Goal: Book appointment/travel/reservation

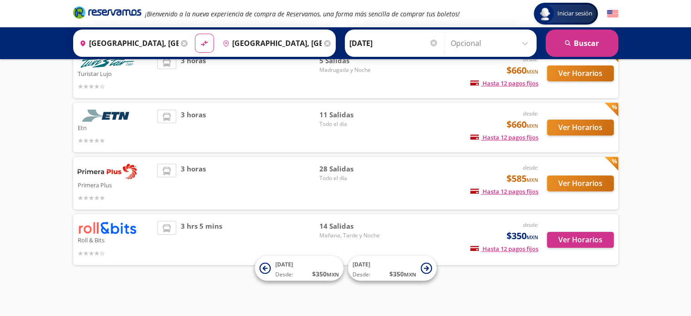
scroll to position [75, 0]
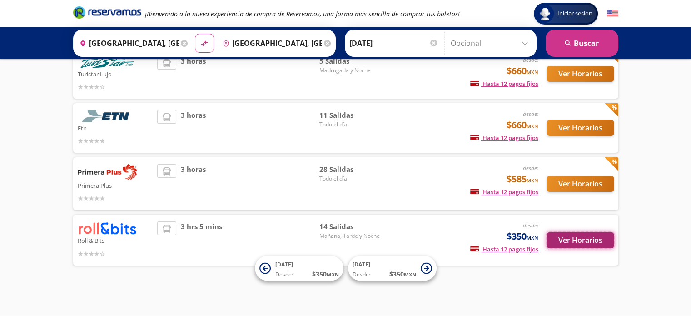
click at [585, 240] on button "Ver Horarios" at bounding box center [580, 240] width 67 height 16
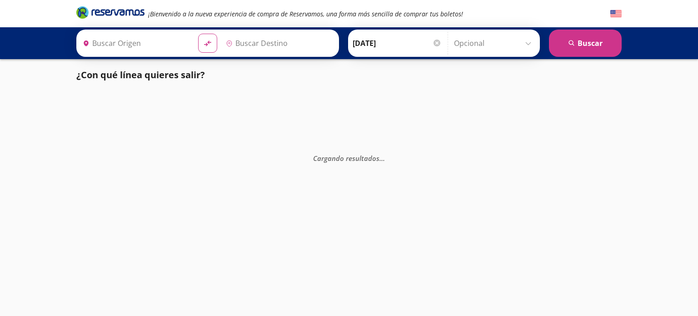
type input "[GEOGRAPHIC_DATA], [GEOGRAPHIC_DATA]"
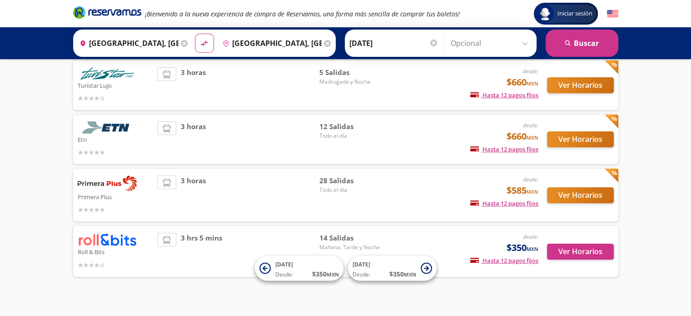
scroll to position [75, 0]
